Goal: Task Accomplishment & Management: Complete application form

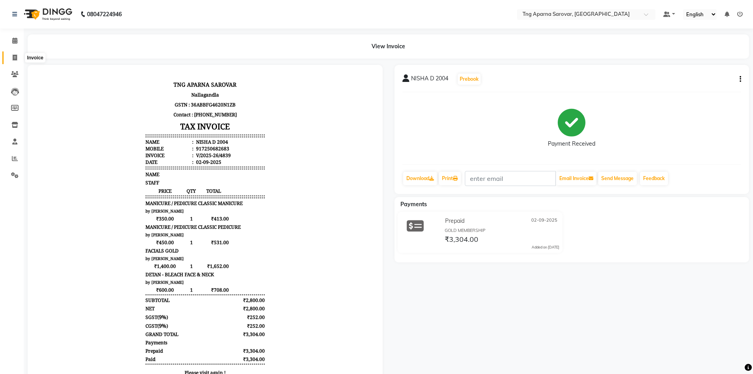
click at [15, 60] on icon at bounding box center [15, 58] width 4 height 6
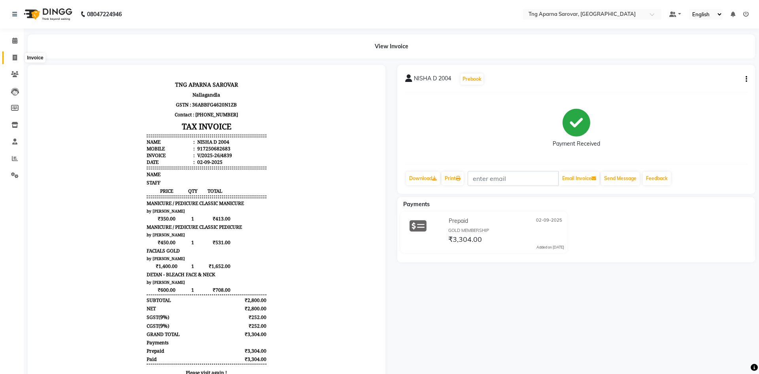
select select "7390"
select select "service"
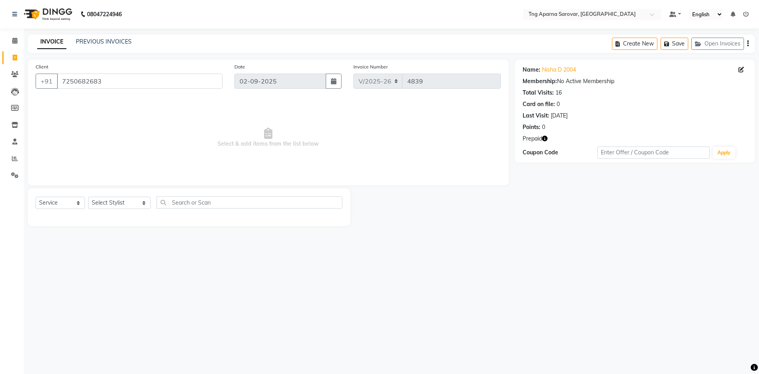
select select "7390"
select select "service"
click at [546, 140] on icon "button" at bounding box center [545, 139] width 6 height 6
drag, startPoint x: 518, startPoint y: 154, endPoint x: 558, endPoint y: 155, distance: 39.9
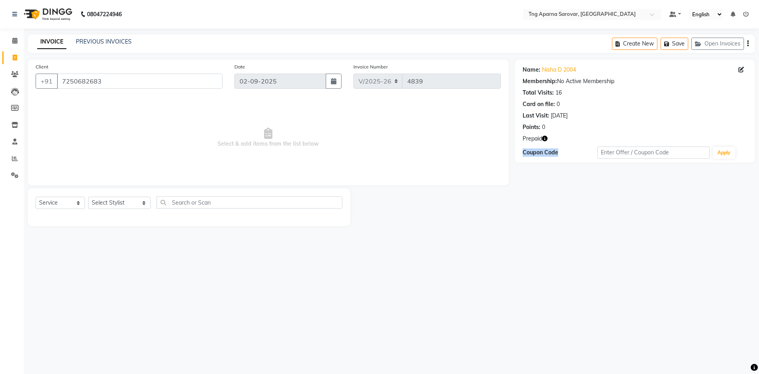
click at [558, 155] on div "Name: Nisha D 2004 Membership: No Active Membership Total Visits: 16 Card on fi…" at bounding box center [635, 110] width 240 height 103
click at [542, 192] on div "Name: Nisha D 2004 Membership: No Active Membership Total Visits: 16 Card on fi…" at bounding box center [638, 142] width 246 height 166
drag, startPoint x: 540, startPoint y: 68, endPoint x: 606, endPoint y: 72, distance: 66.9
click at [606, 72] on div "Name: Nisha D 2004" at bounding box center [635, 70] width 225 height 8
click at [631, 79] on div "Membership: No Active Membership" at bounding box center [635, 81] width 225 height 8
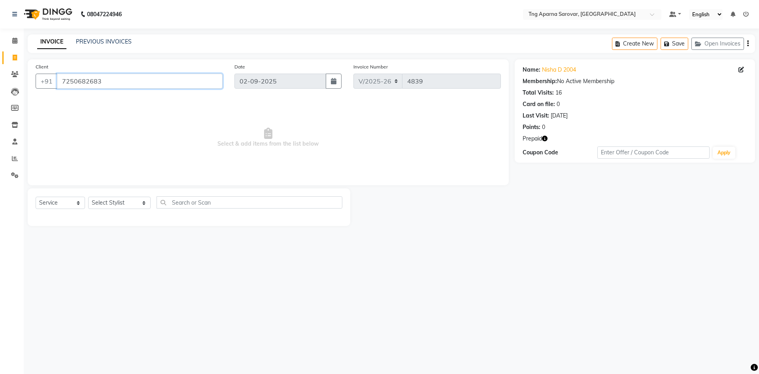
click at [71, 80] on input "7250682683" at bounding box center [140, 81] width 166 height 15
type input "9989955030"
click at [123, 203] on select "Select Stylist ANUSHA ASIF BHAGYASHREE MAM CHINNA DANISH KAIF KHAN POOJA PRAMOD…" at bounding box center [119, 202] width 62 height 12
select select "87130"
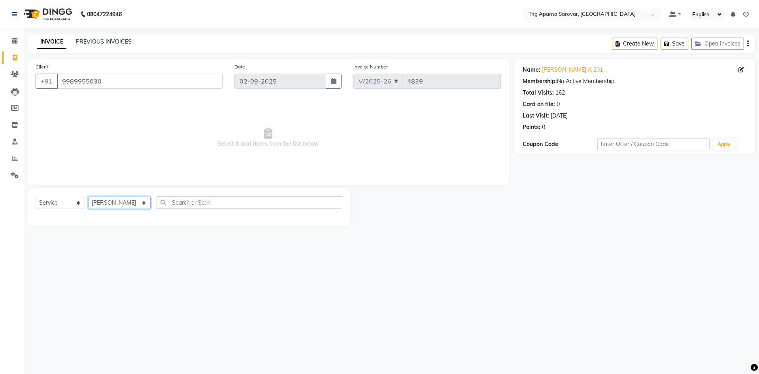
click at [88, 196] on select "Select Stylist ANUSHA ASIF BHAGYASHREE MAM CHINNA DANISH KAIF KHAN POOJA PRAMOD…" at bounding box center [119, 202] width 62 height 12
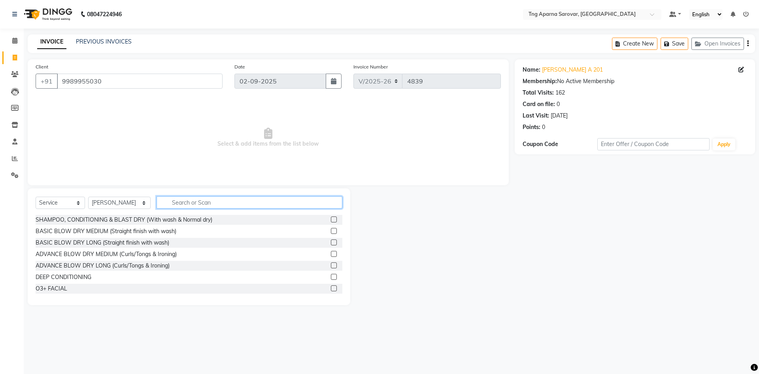
click at [183, 201] on input "text" at bounding box center [250, 202] width 186 height 12
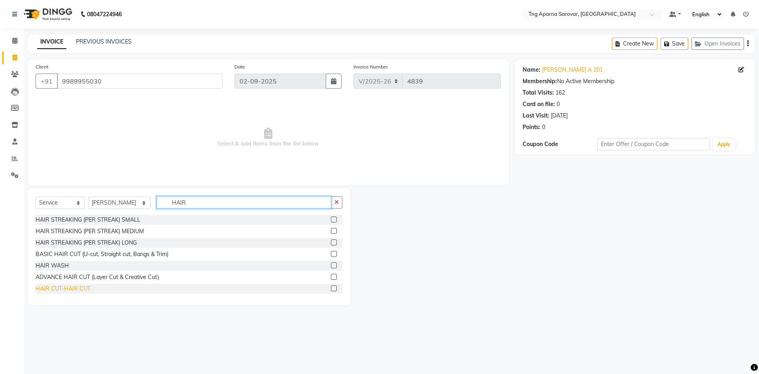
type input "HAIR"
click at [41, 289] on div "HAIR CUT-HAIR CUT" at bounding box center [63, 288] width 55 height 8
checkbox input "false"
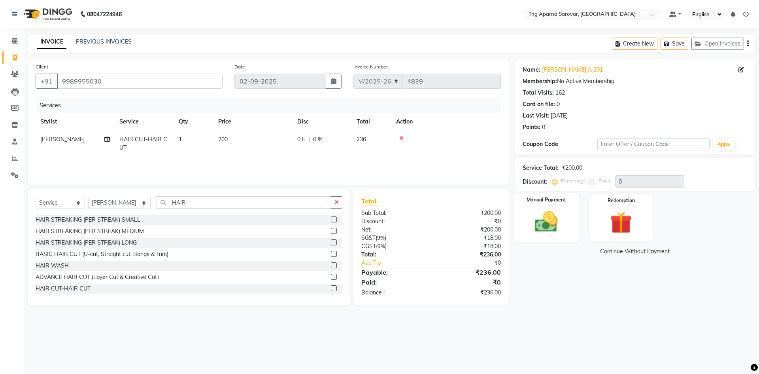
click at [557, 230] on img at bounding box center [546, 221] width 37 height 26
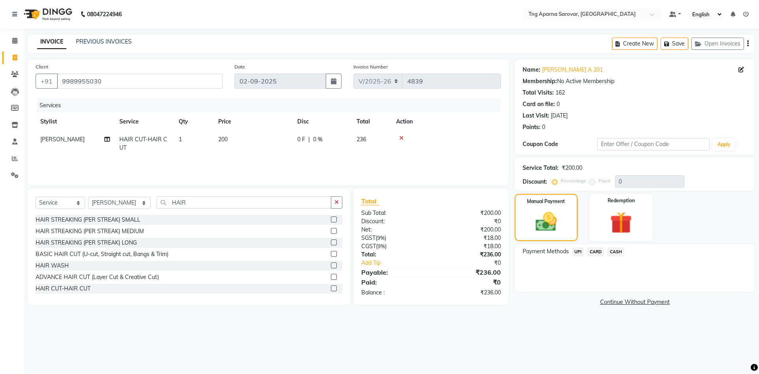
click at [576, 251] on span "UPI" at bounding box center [578, 251] width 12 height 9
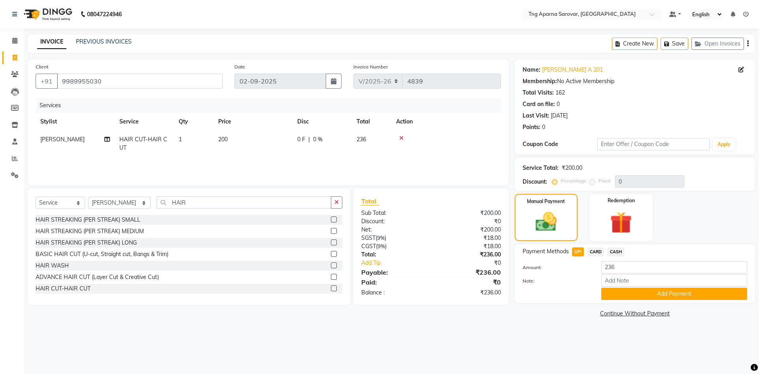
click at [643, 300] on div "Payment Methods UPI CARD CASH Amount: 236 Note: Add Payment" at bounding box center [635, 273] width 240 height 59
click at [643, 299] on button "Add Payment" at bounding box center [674, 293] width 146 height 12
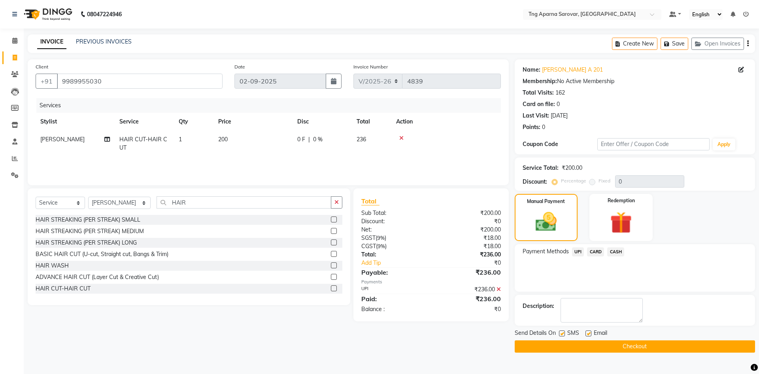
click at [668, 342] on button "Checkout" at bounding box center [635, 346] width 240 height 12
